Goal: Book appointment/travel/reservation

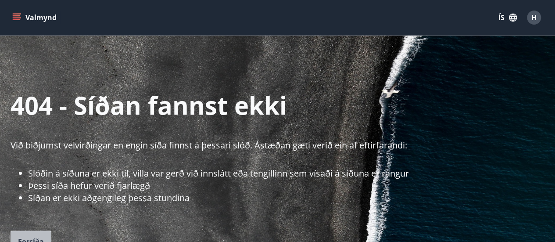
click at [32, 234] on button "Forsíða" at bounding box center [31, 241] width 41 height 22
click at [24, 16] on button "Valmynd" at bounding box center [36, 18] width 50 height 16
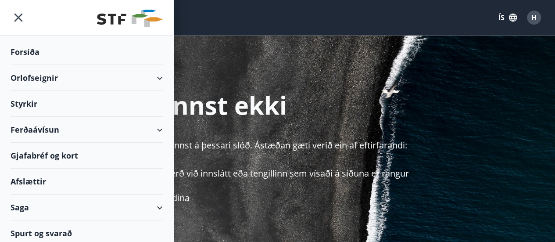
click at [63, 76] on div "Orlofseignir" at bounding box center [87, 78] width 152 height 26
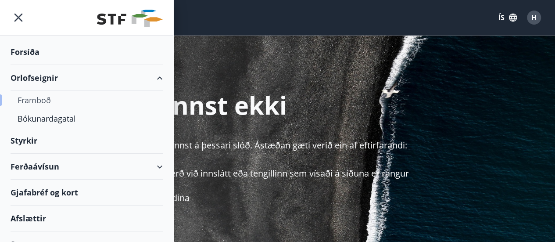
click at [36, 102] on div "Framboð" at bounding box center [87, 100] width 138 height 18
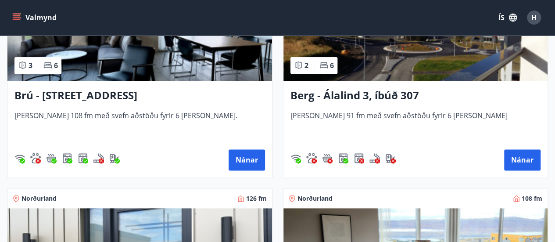
scroll to position [483, 0]
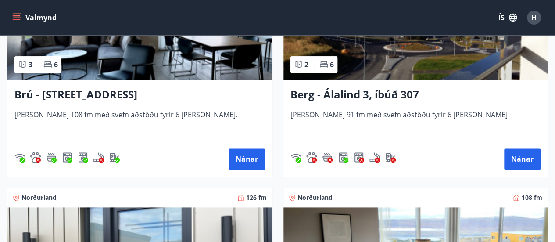
click at [406, 93] on h3 "Berg - Álalind 3, íbúð 307" at bounding box center [416, 95] width 251 height 16
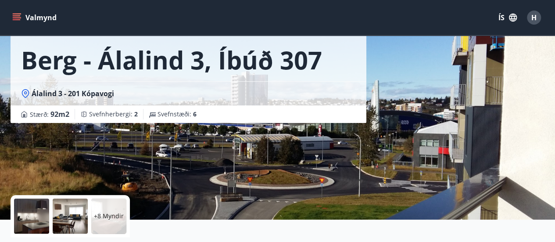
scroll to position [176, 0]
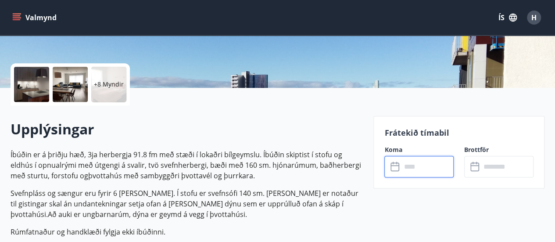
click at [425, 166] on input "text" at bounding box center [427, 167] width 53 height 22
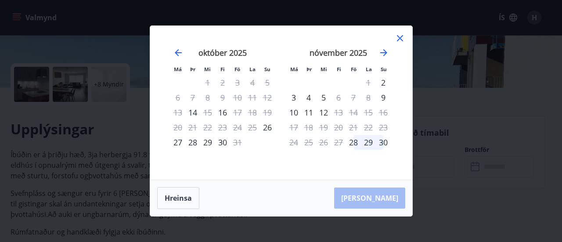
click at [401, 42] on icon at bounding box center [400, 38] width 11 height 11
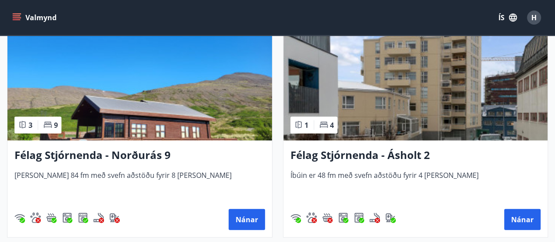
scroll to position [1141, 0]
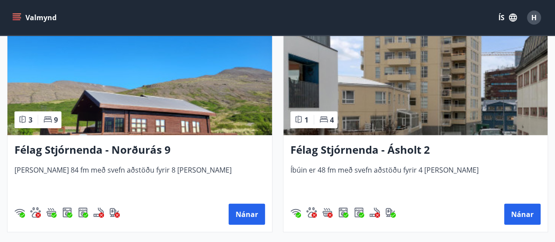
click at [395, 148] on h3 "Félag Stjórnenda - Ásholt 2" at bounding box center [416, 150] width 251 height 16
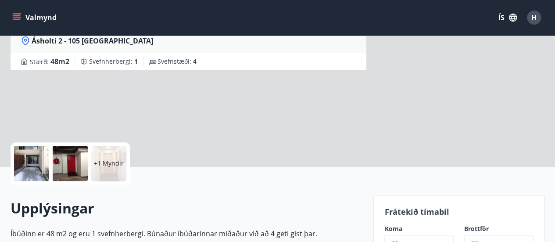
scroll to position [132, 0]
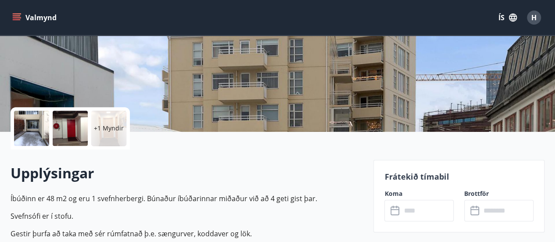
click at [418, 215] on input "text" at bounding box center [427, 211] width 53 height 22
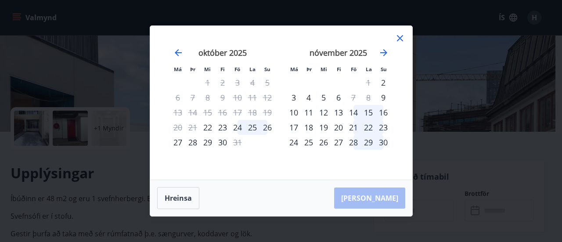
click at [406, 38] on div "Má Þr Mi Fi Fö La Su Má Þr Mi Fi Fö La Su september 2025 1 2 3 4 5 6 7 8 9 10 1…" at bounding box center [281, 103] width 262 height 154
click at [406, 39] on div "Má Þr Mi Fi Fö La Su Má Þr Mi Fi Fö La Su september 2025 1 2 3 4 5 6 7 8 9 10 1…" at bounding box center [281, 103] width 262 height 154
click at [402, 40] on icon at bounding box center [400, 38] width 11 height 11
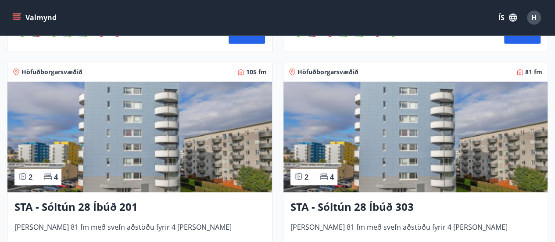
scroll to position [1361, 0]
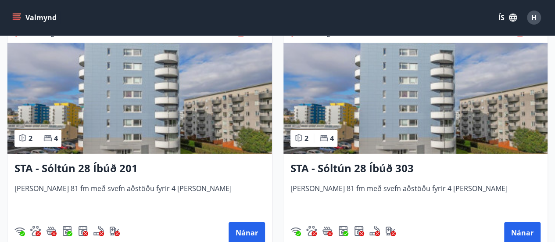
click at [98, 164] on h3 "STA - Sóltún 28 Íbúð 201" at bounding box center [139, 169] width 251 height 16
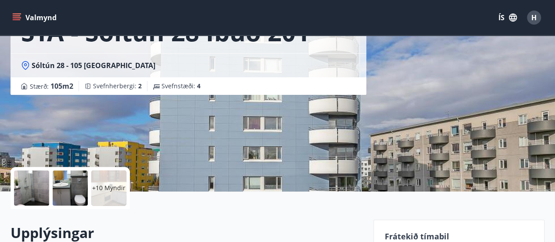
scroll to position [132, 0]
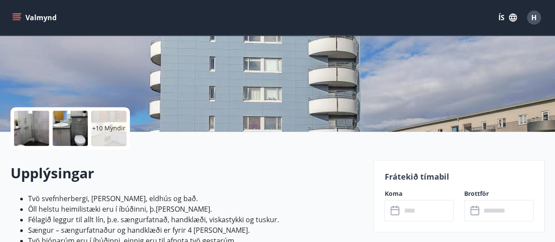
click at [434, 205] on input "text" at bounding box center [427, 211] width 53 height 22
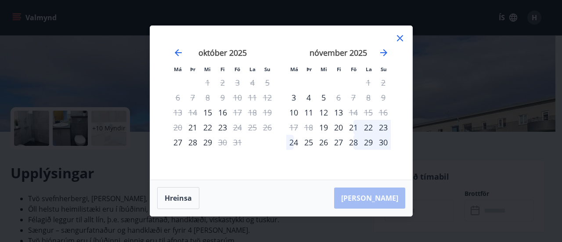
click at [396, 40] on icon at bounding box center [400, 38] width 11 height 11
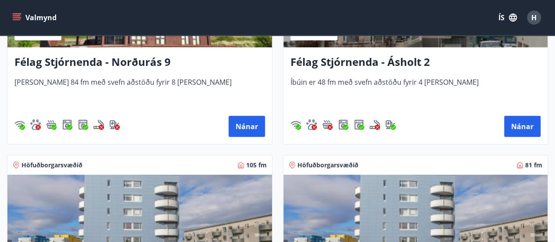
scroll to position [1405, 0]
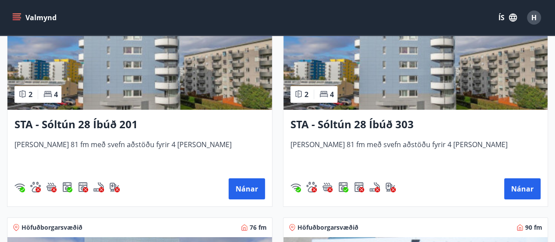
click at [378, 118] on h3 "STA - Sóltún 28 Íbúð 303" at bounding box center [416, 125] width 251 height 16
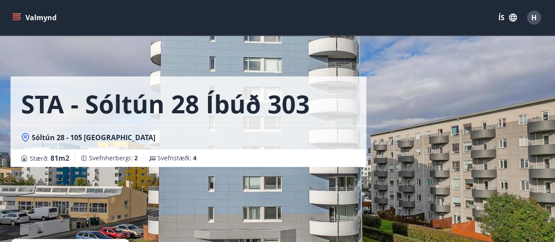
scroll to position [219, 0]
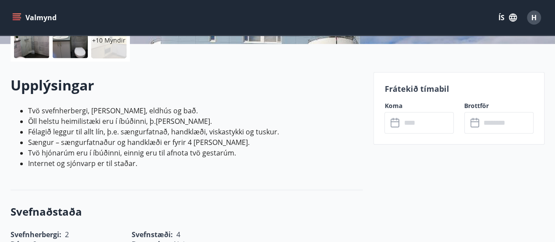
click at [435, 119] on input "text" at bounding box center [427, 123] width 53 height 22
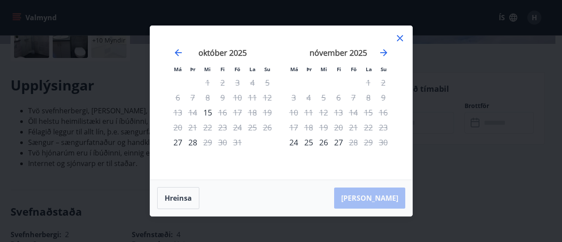
click at [398, 40] on icon at bounding box center [400, 38] width 6 height 6
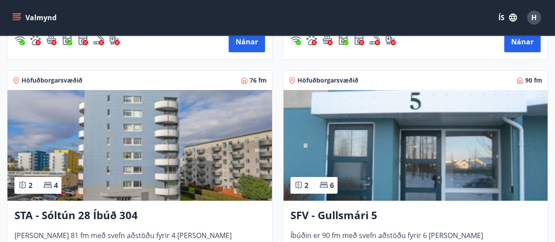
scroll to position [1580, 0]
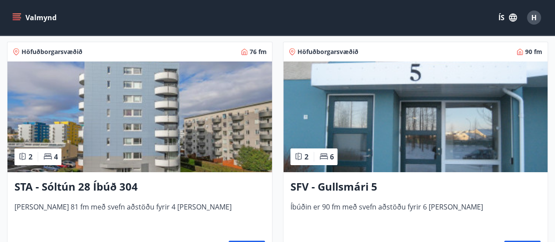
click at [117, 184] on h3 "STA - Sóltún 28 Íbúð 304" at bounding box center [139, 187] width 251 height 16
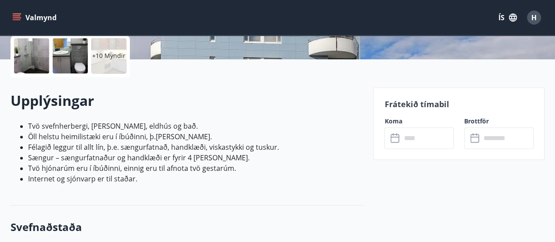
scroll to position [263, 0]
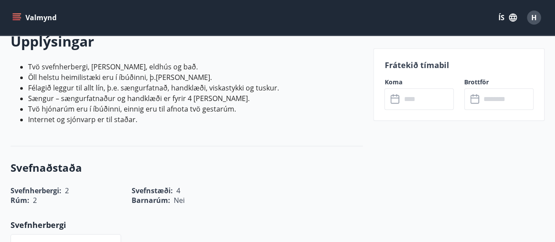
click at [431, 100] on input "text" at bounding box center [427, 99] width 53 height 22
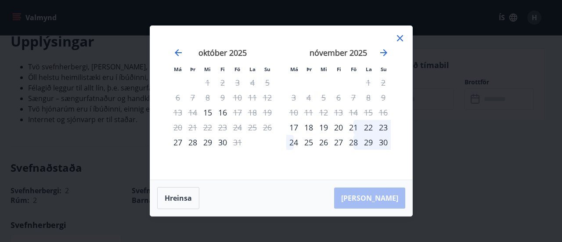
click at [398, 35] on icon at bounding box center [400, 38] width 11 height 11
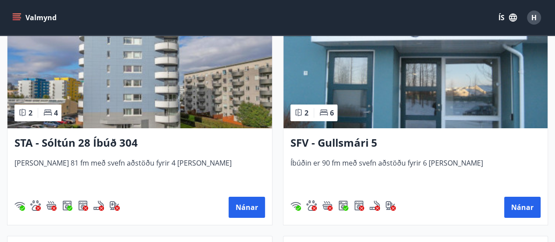
click at [356, 139] on h3 "SFV - Gullsmári 5" at bounding box center [416, 143] width 251 height 16
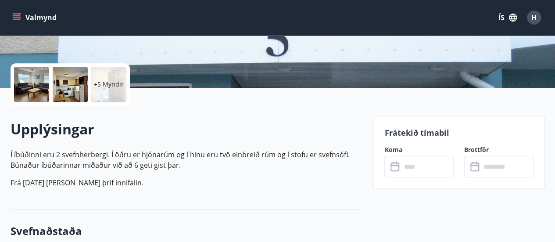
scroll to position [219, 0]
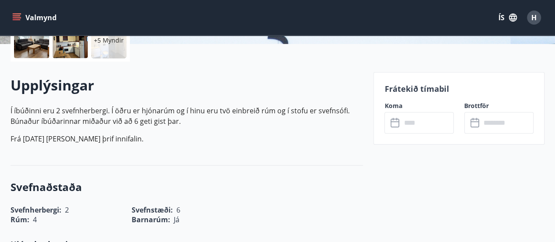
click at [435, 122] on input "text" at bounding box center [427, 123] width 53 height 22
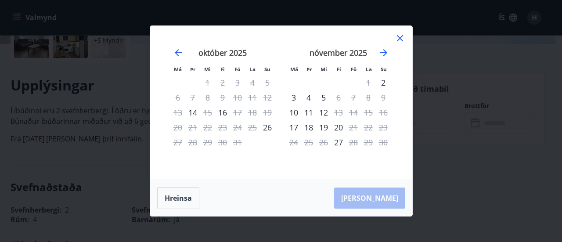
click at [399, 37] on icon at bounding box center [400, 38] width 11 height 11
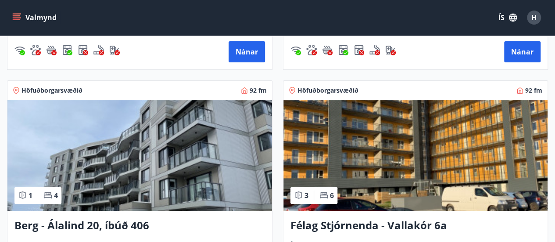
scroll to position [1867, 0]
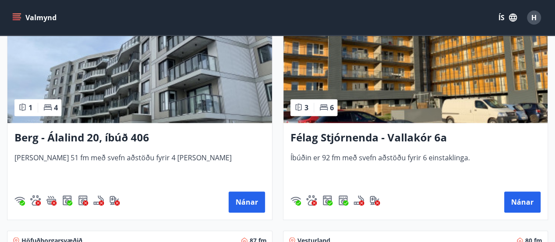
click at [135, 138] on h3 "Berg - Álalind 20, íbúð 406" at bounding box center [139, 138] width 251 height 16
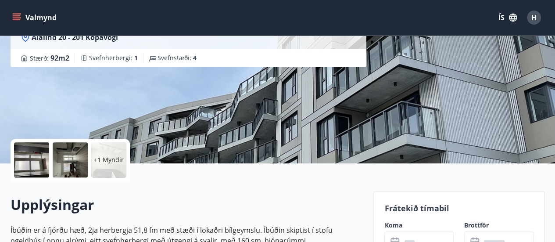
scroll to position [219, 0]
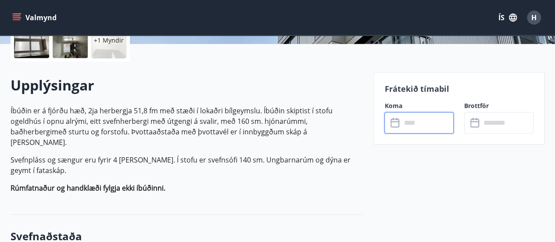
click at [436, 127] on input "text" at bounding box center [427, 123] width 53 height 22
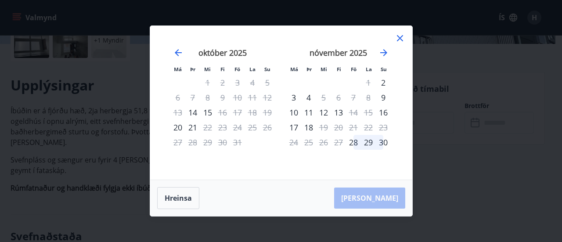
click at [400, 37] on icon at bounding box center [400, 38] width 6 height 6
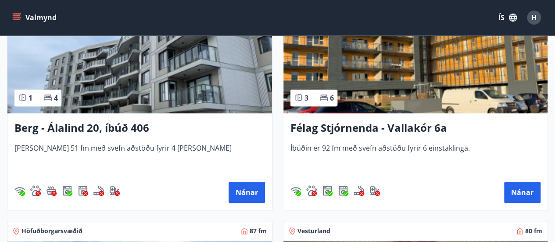
scroll to position [1911, 0]
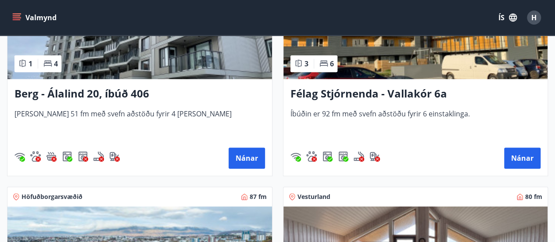
click at [412, 92] on h3 "Félag Stjórnenda - Vallakór 6a" at bounding box center [416, 94] width 251 height 16
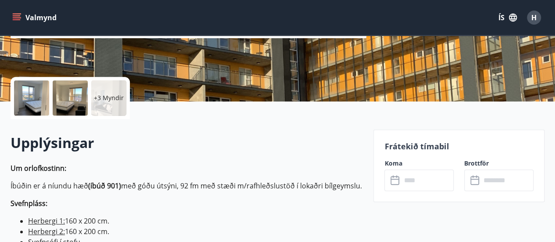
scroll to position [176, 0]
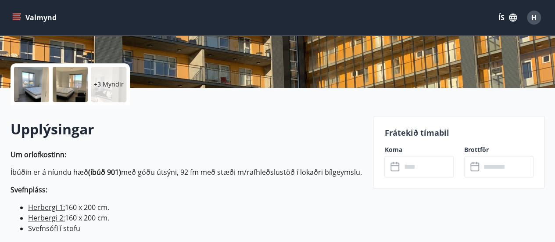
click at [428, 162] on input "text" at bounding box center [427, 167] width 53 height 22
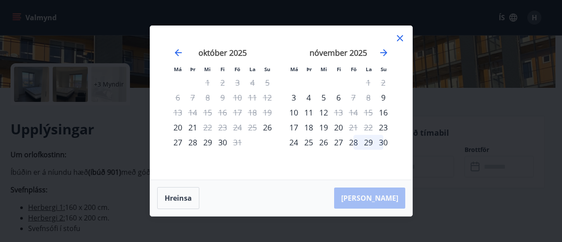
click at [397, 37] on icon at bounding box center [400, 38] width 11 height 11
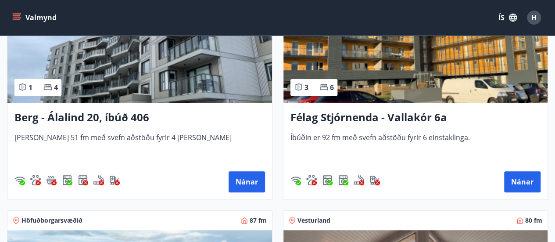
scroll to position [2107, 0]
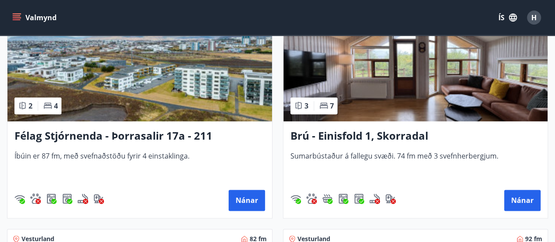
click at [101, 132] on h3 "Félag Stjórnenda - Þorrasalir 17a - 211" at bounding box center [139, 136] width 251 height 16
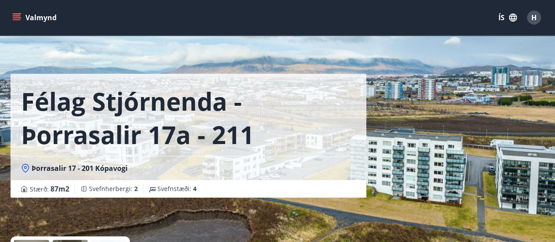
scroll to position [176, 0]
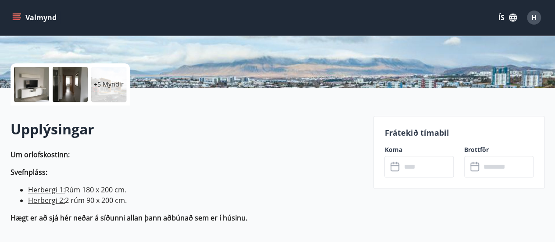
click at [429, 162] on input "text" at bounding box center [427, 167] width 53 height 22
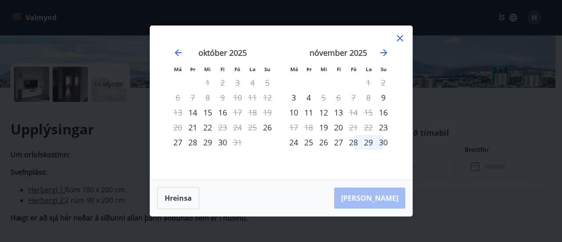
click at [399, 39] on icon at bounding box center [400, 38] width 6 height 6
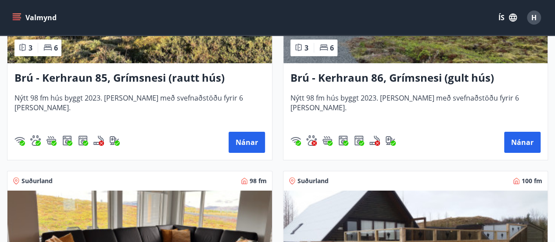
scroll to position [3388, 0]
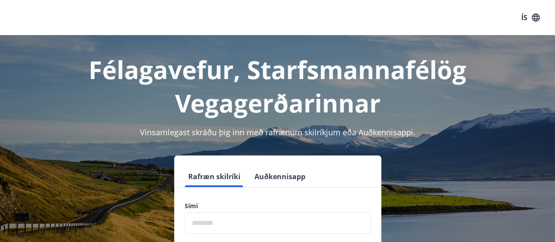
click at [275, 218] on input "phone" at bounding box center [278, 223] width 186 height 22
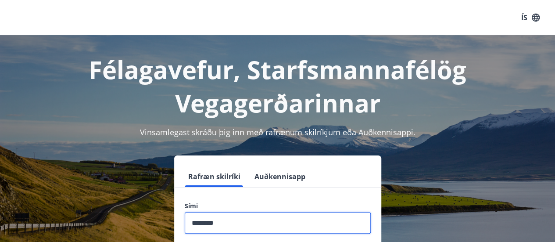
scroll to position [108, 0]
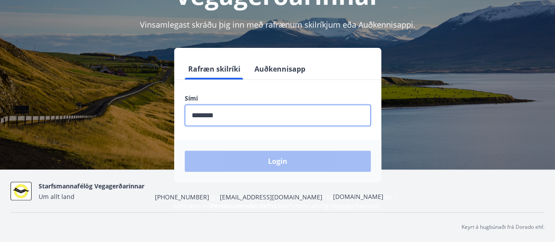
click at [260, 118] on input "phone" at bounding box center [278, 115] width 186 height 22
type input "*"
click at [294, 117] on input "phone" at bounding box center [278, 115] width 186 height 22
type input "********"
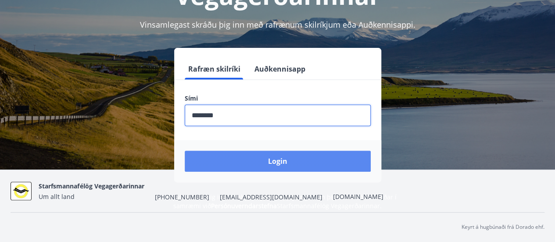
click at [254, 162] on button "Login" at bounding box center [278, 161] width 186 height 21
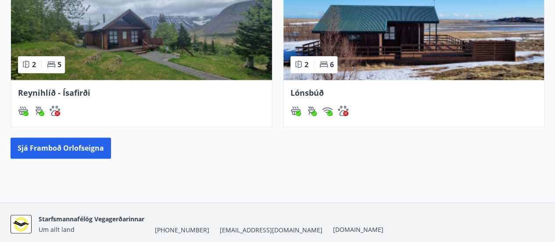
scroll to position [591, 0]
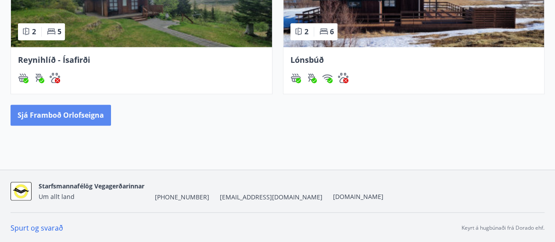
click at [57, 114] on button "Sjá framboð orlofseigna" at bounding box center [61, 114] width 101 height 21
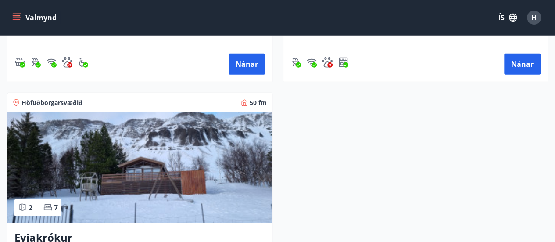
scroll to position [1185, 0]
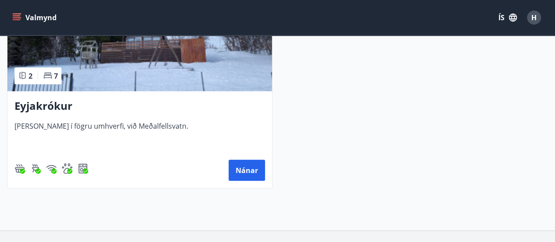
click at [51, 105] on h3 "Eyjakrókur" at bounding box center [139, 106] width 251 height 16
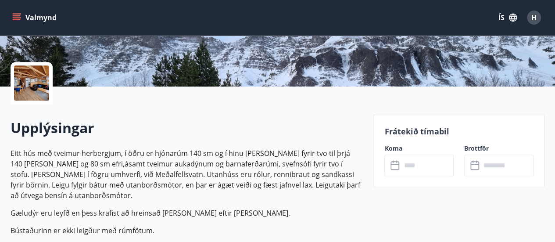
scroll to position [219, 0]
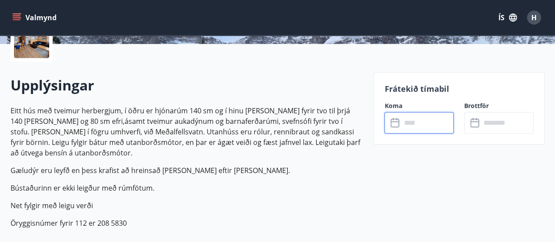
click at [434, 122] on input "text" at bounding box center [427, 123] width 53 height 22
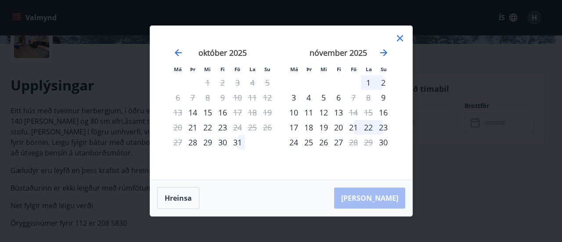
click at [403, 36] on icon at bounding box center [400, 38] width 11 height 11
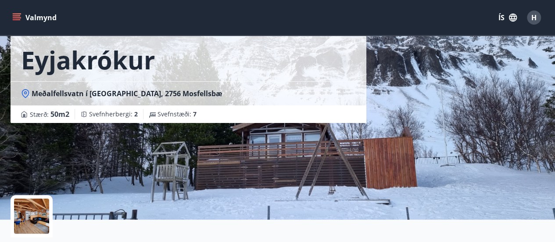
scroll to position [0, 0]
